Goal: Navigation & Orientation: Find specific page/section

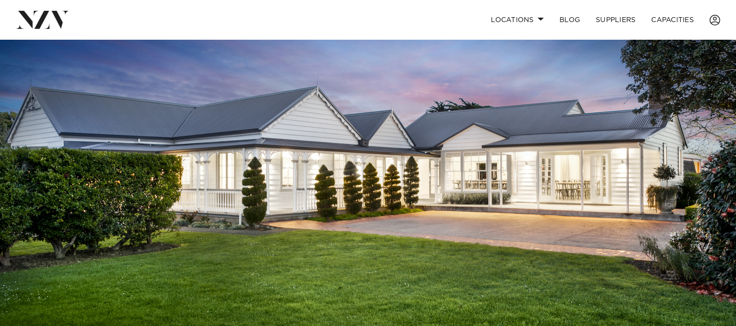
scroll to position [327, 0]
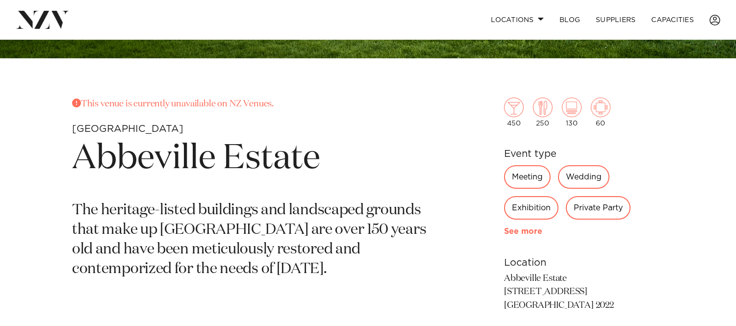
click at [535, 229] on link "See more" at bounding box center [542, 232] width 77 height 8
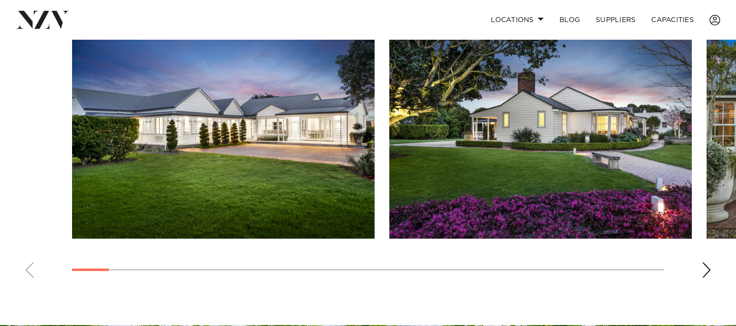
scroll to position [833, 0]
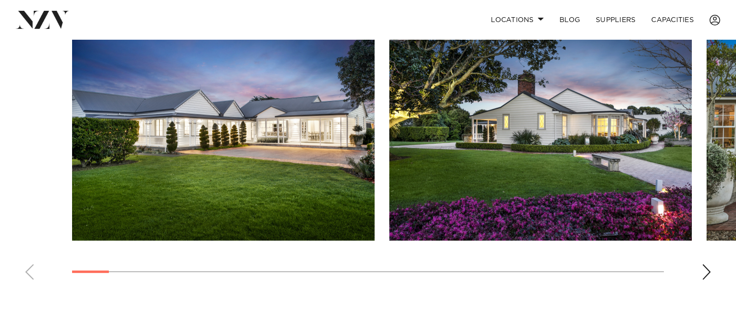
click at [705, 264] on div "Next slide" at bounding box center [707, 272] width 10 height 16
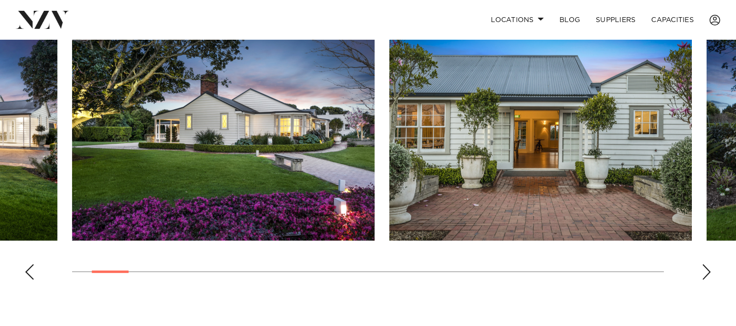
click at [704, 264] on div "Next slide" at bounding box center [707, 272] width 10 height 16
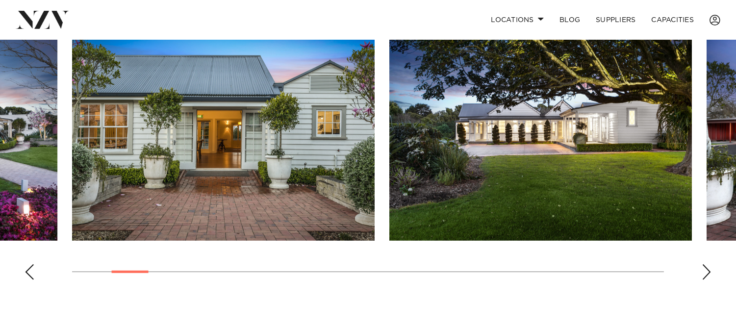
click at [705, 264] on div "Next slide" at bounding box center [707, 272] width 10 height 16
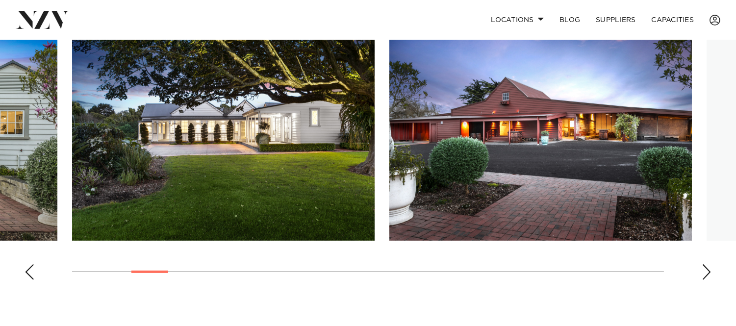
click at [705, 264] on div "Next slide" at bounding box center [707, 272] width 10 height 16
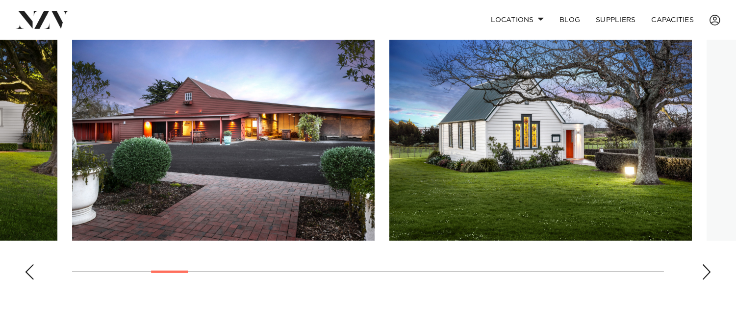
click at [705, 264] on div "Next slide" at bounding box center [707, 272] width 10 height 16
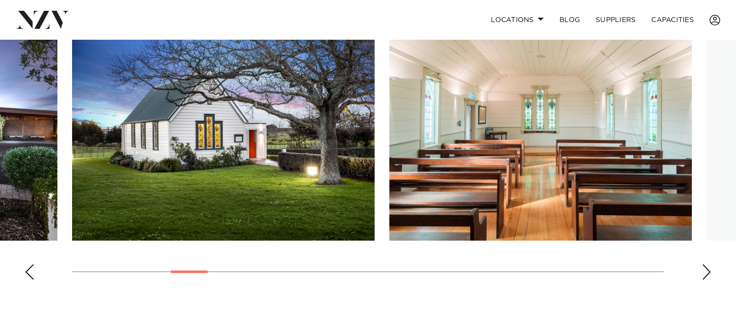
click at [705, 264] on div "Next slide" at bounding box center [707, 272] width 10 height 16
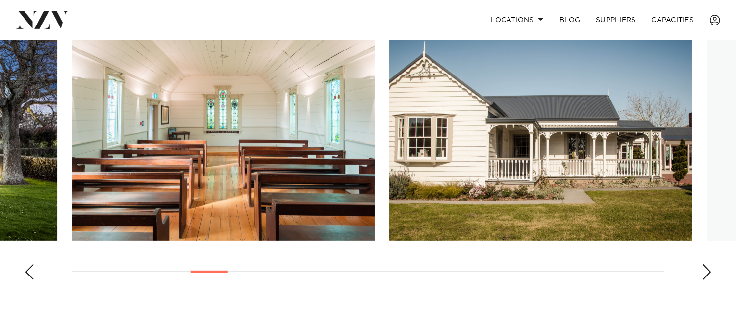
click at [705, 264] on div "Next slide" at bounding box center [707, 272] width 10 height 16
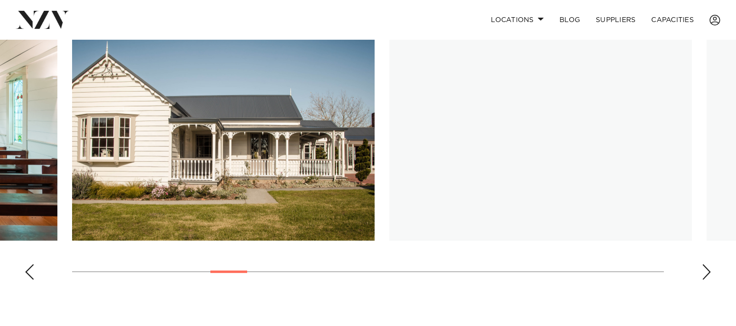
click at [705, 264] on div "Next slide" at bounding box center [707, 272] width 10 height 16
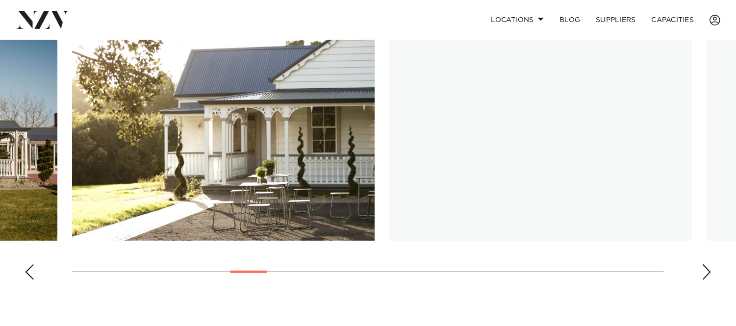
click at [705, 264] on div "Next slide" at bounding box center [707, 272] width 10 height 16
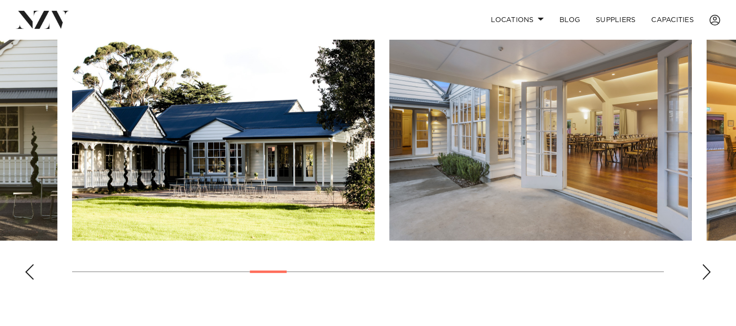
click at [710, 266] on div "Next slide" at bounding box center [707, 272] width 10 height 16
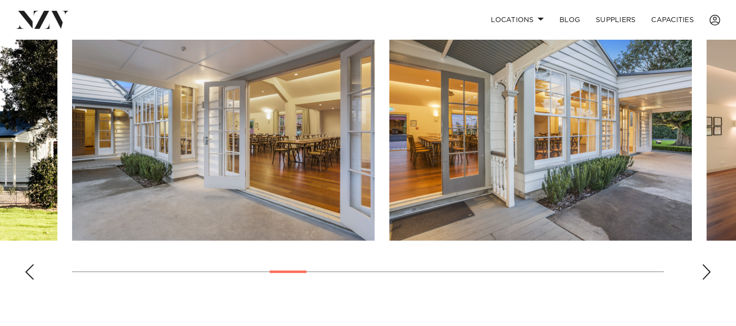
click at [710, 266] on div "Next slide" at bounding box center [707, 272] width 10 height 16
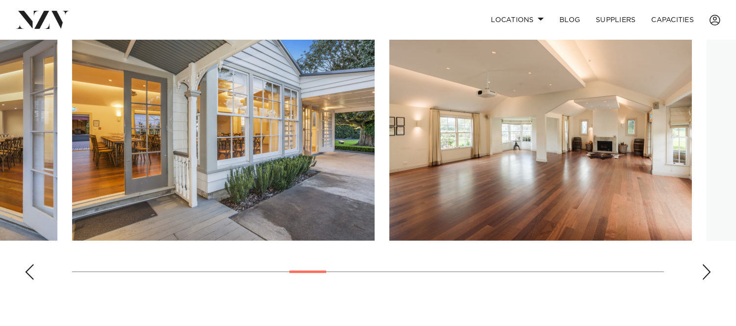
click at [710, 266] on div "Next slide" at bounding box center [707, 272] width 10 height 16
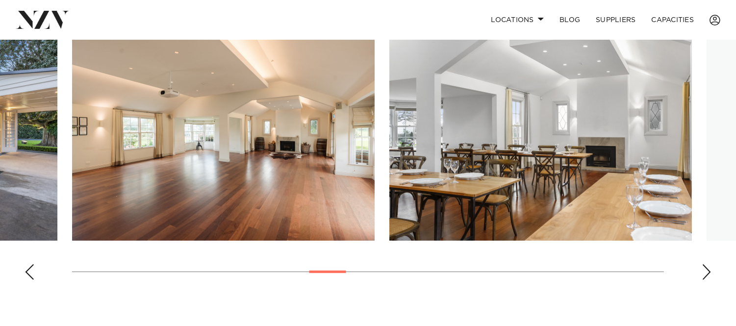
click at [710, 266] on div "Next slide" at bounding box center [707, 272] width 10 height 16
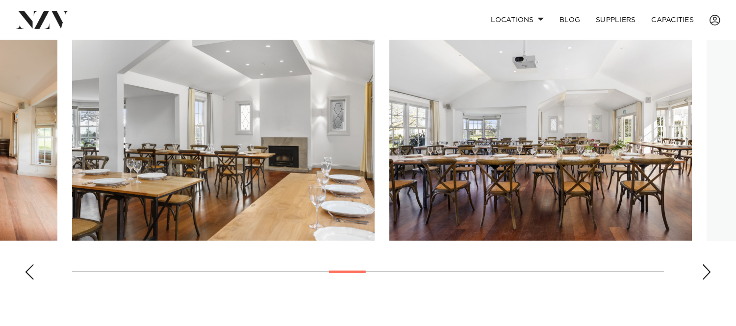
click at [710, 266] on div "Next slide" at bounding box center [707, 272] width 10 height 16
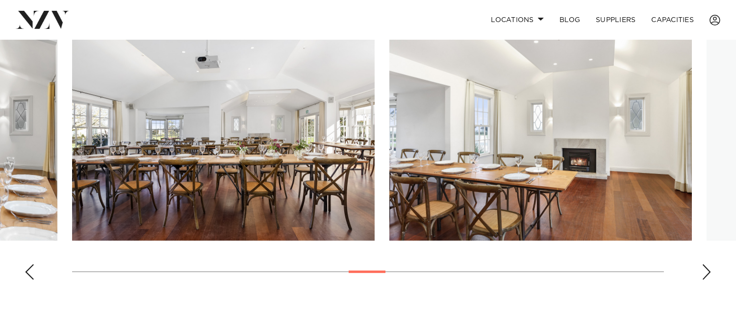
click at [710, 266] on div "Next slide" at bounding box center [707, 272] width 10 height 16
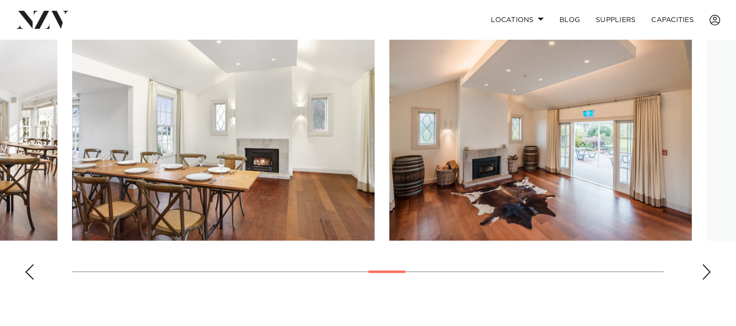
click at [710, 266] on div "Next slide" at bounding box center [707, 272] width 10 height 16
